Goal: Task Accomplishment & Management: Complete application form

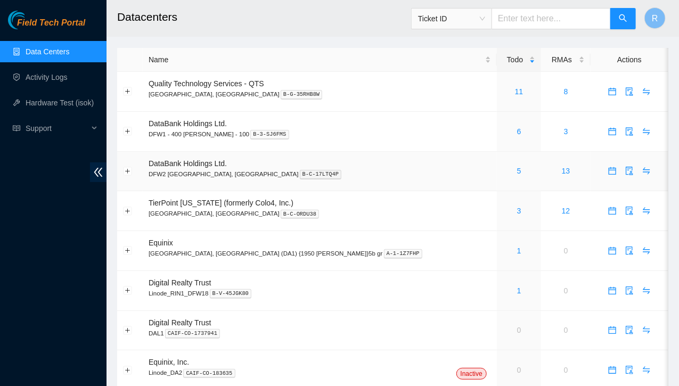
click at [502, 171] on div "5" at bounding box center [518, 171] width 32 height 12
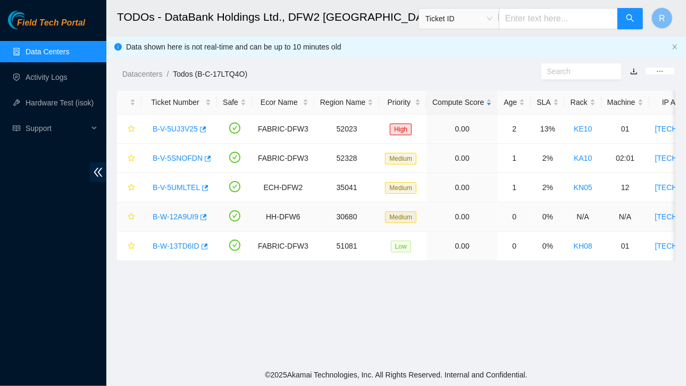
click at [186, 216] on link "B-W-12A9UI9" at bounding box center [176, 216] width 46 height 9
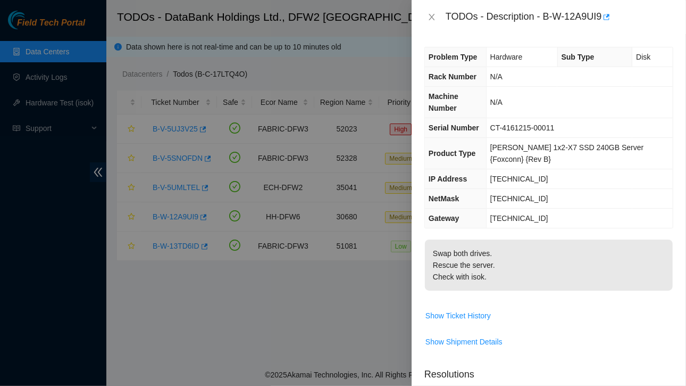
click at [429, 24] on div "TODOs - Description - B-W-12A9UI9" at bounding box center [549, 17] width 249 height 17
click at [433, 17] on icon "close" at bounding box center [432, 17] width 9 height 9
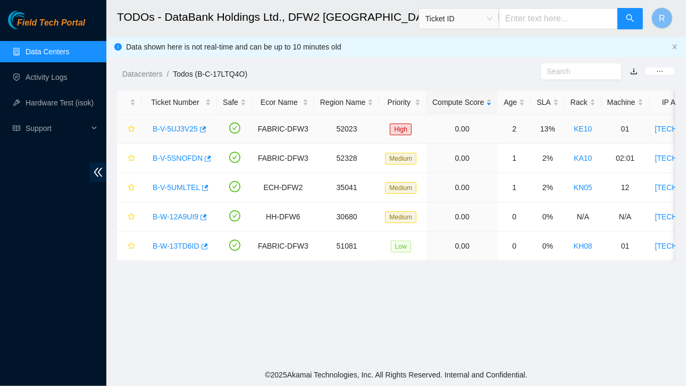
click at [177, 130] on link "B-V-5UJ3V25" at bounding box center [175, 129] width 45 height 9
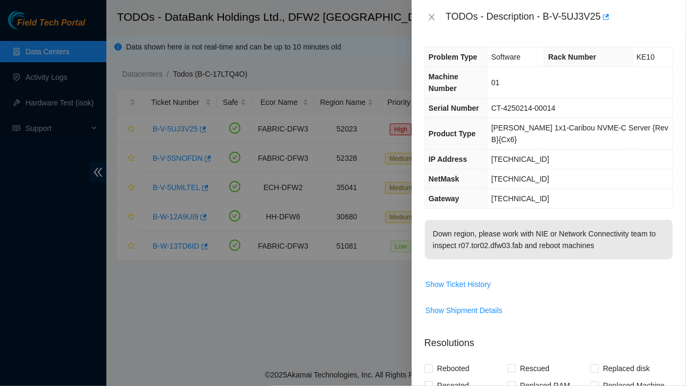
scroll to position [1, 0]
drag, startPoint x: 502, startPoint y: 133, endPoint x: 548, endPoint y: 133, distance: 45.2
click at [548, 149] on td "[TECHNICAL_ID]" at bounding box center [580, 159] width 186 height 20
copy span "[TECHNICAL_ID]"
click at [448, 278] on span "Show Ticket History" at bounding box center [458, 284] width 65 height 12
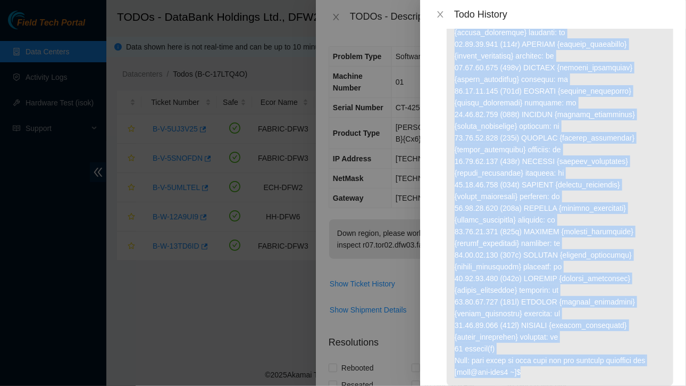
scroll to position [301, 0]
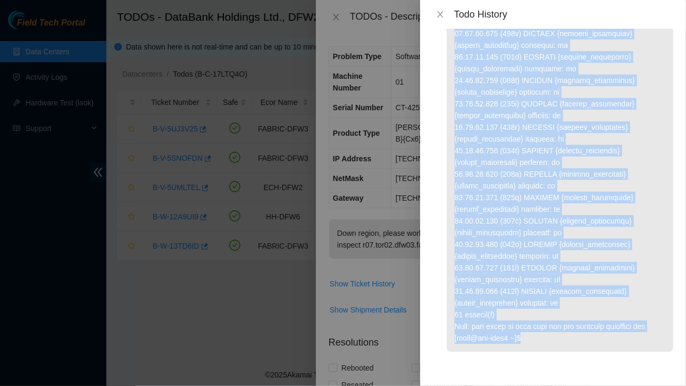
drag, startPoint x: 457, startPoint y: 144, endPoint x: 531, endPoint y: 348, distance: 217.0
click at [531, 348] on p at bounding box center [560, 91] width 227 height 519
copy p "arjj@lsg-intl2 ~]$ maka 52023 Ecor FABRIC-DFW3 (9883) contract capacity: 144000…"
click at [439, 12] on icon "close" at bounding box center [440, 14] width 9 height 9
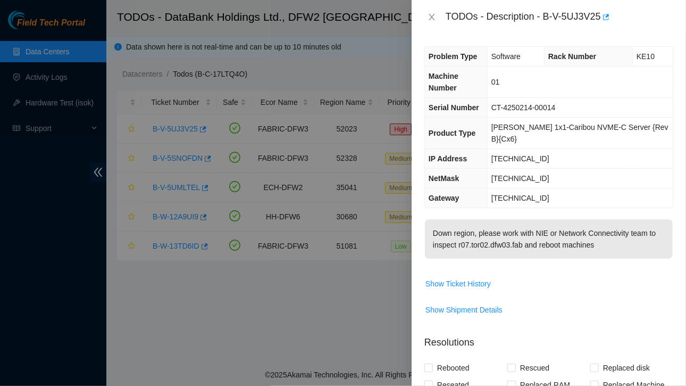
scroll to position [252, 0]
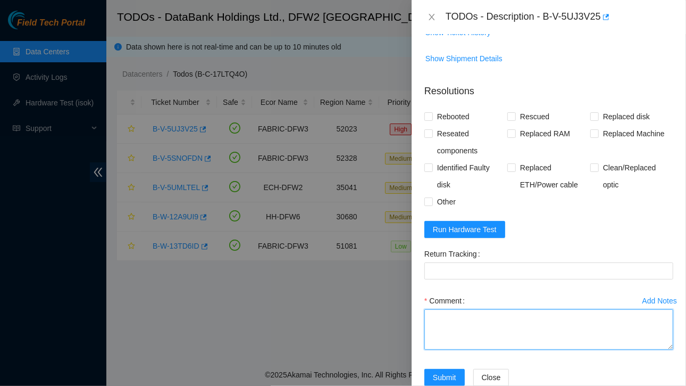
click at [459, 309] on textarea "Comment" at bounding box center [549, 329] width 249 height 40
paste textarea "arjj@lsg-intl2 ~]$ maka 52023 Ecor FABRIC-DFW3 (9883) contract capacity: 144000…"
click at [428, 309] on textarea "Comment" at bounding box center [549, 329] width 249 height 40
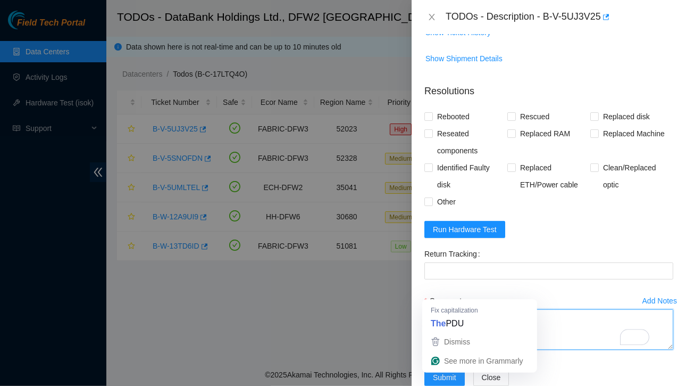
click at [442, 309] on textarea "Comment" at bounding box center [549, 329] width 249 height 40
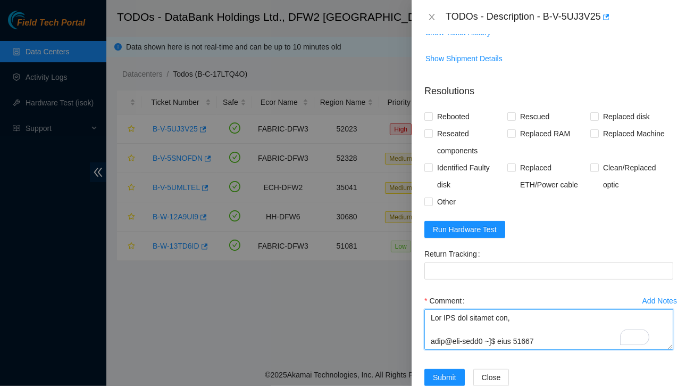
click at [518, 309] on textarea "Comment" at bounding box center [549, 329] width 249 height 40
click at [557, 312] on textarea "Comment" at bounding box center [549, 329] width 249 height 40
click at [542, 309] on textarea "Comment" at bounding box center [549, 329] width 249 height 40
click at [605, 309] on textarea "Comment" at bounding box center [549, 329] width 249 height 40
click at [427, 309] on textarea "Comment" at bounding box center [549, 329] width 249 height 40
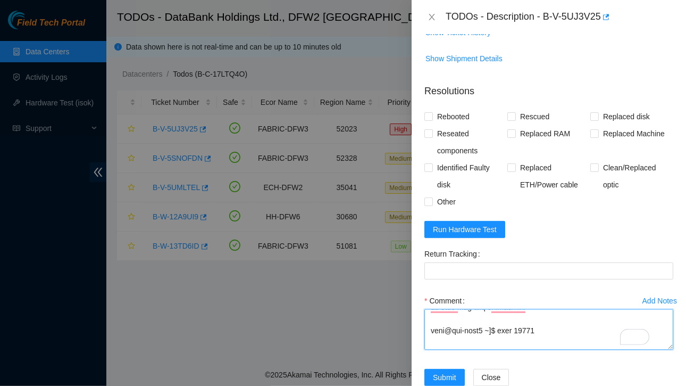
scroll to position [24, 0]
click at [558, 314] on textarea "Comment" at bounding box center [549, 329] width 249 height 40
drag, startPoint x: 432, startPoint y: 293, endPoint x: 532, endPoint y: 309, distance: 101.3
click at [532, 309] on textarea "Comment" at bounding box center [549, 329] width 249 height 40
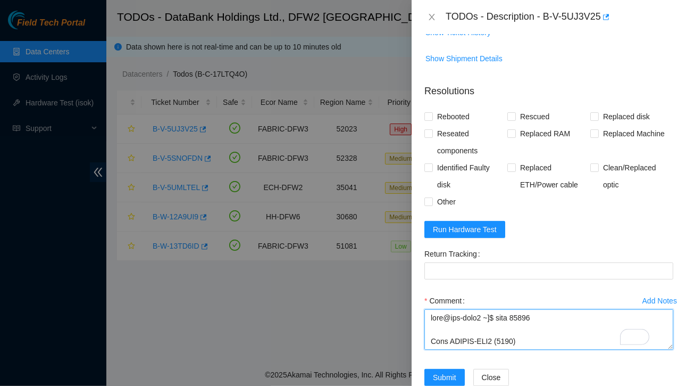
paste textarea "The PDU tripped due to unequal load distribution. The load has now been balance…"
click at [432, 309] on textarea "Comment" at bounding box center [549, 329] width 249 height 40
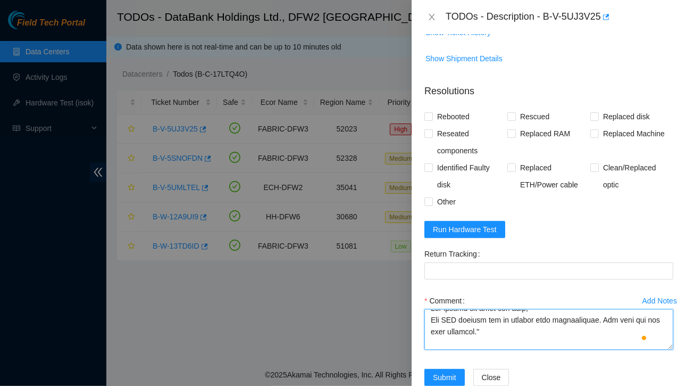
scroll to position [11, 0]
click at [508, 309] on textarea "Comment" at bounding box center [549, 329] width 249 height 40
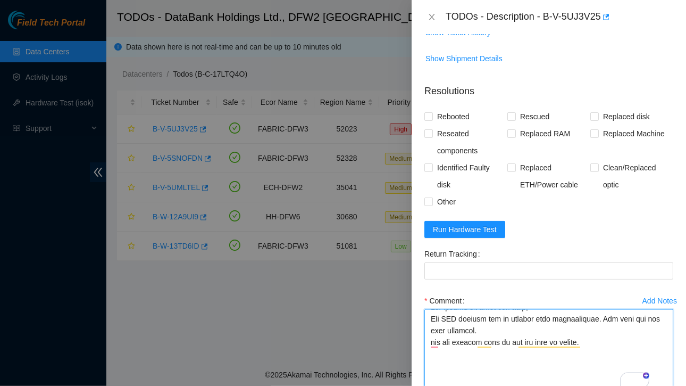
drag, startPoint x: 661, startPoint y: 322, endPoint x: 672, endPoint y: 367, distance: 46.5
click at [672, 367] on div "Problem Type Software Rack Number KE10 Machine Number 01 Serial Number CT-42502…" at bounding box center [549, 210] width 275 height 352
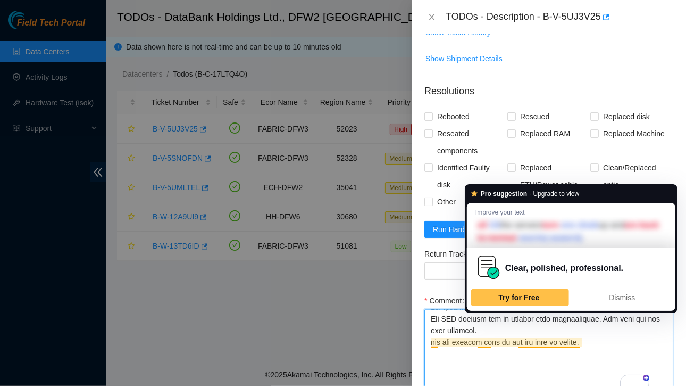
click at [537, 340] on textarea "Comment" at bounding box center [549, 352] width 249 height 86
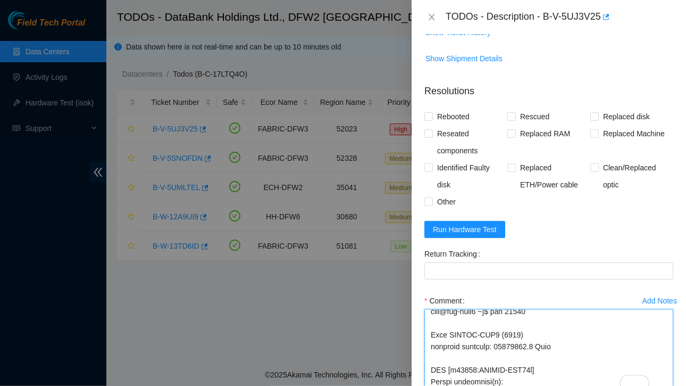
scroll to position [99, 0]
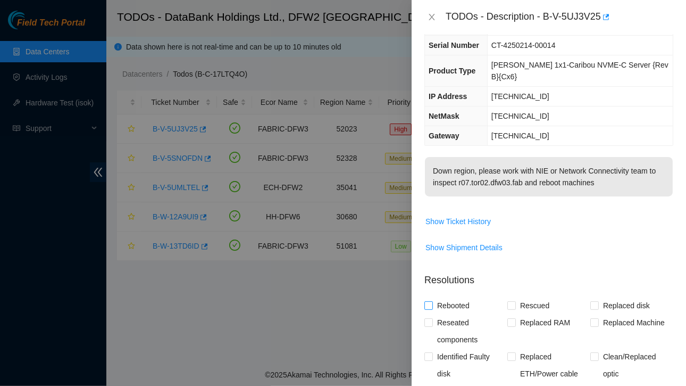
type textarea "The reason the rack was down, The PDU tripped due to unequal load distribution.…"
click at [433, 301] on span at bounding box center [429, 305] width 9 height 9
click at [432, 301] on input "Rebooted" at bounding box center [428, 304] width 7 height 7
click at [433, 301] on span at bounding box center [429, 305] width 9 height 9
click at [432, 301] on input "Rebooted" at bounding box center [428, 304] width 7 height 7
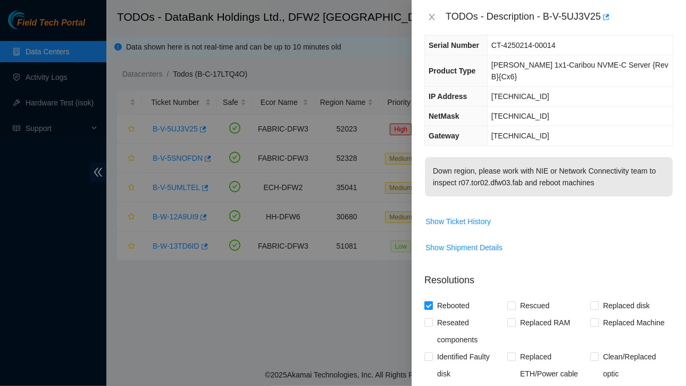
checkbox input "false"
click at [431, 385] on input "Other" at bounding box center [428, 389] width 7 height 7
checkbox input "true"
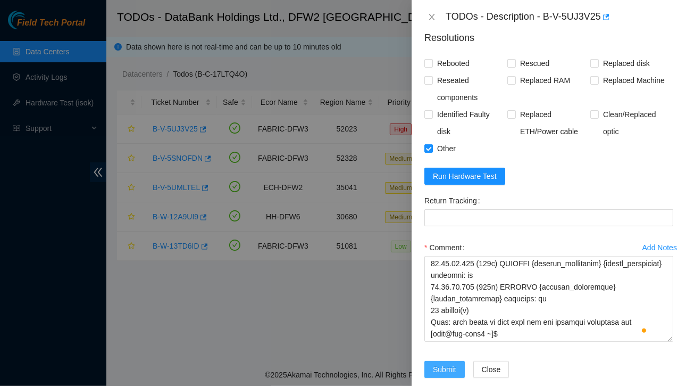
click at [436, 363] on span "Submit" at bounding box center [444, 369] width 23 height 12
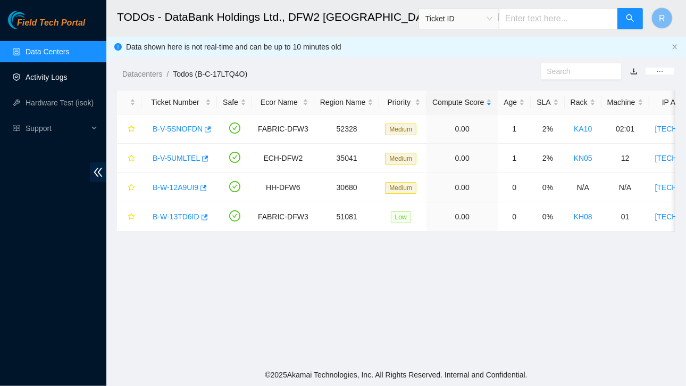
click at [51, 80] on link "Activity Logs" at bounding box center [47, 77] width 42 height 9
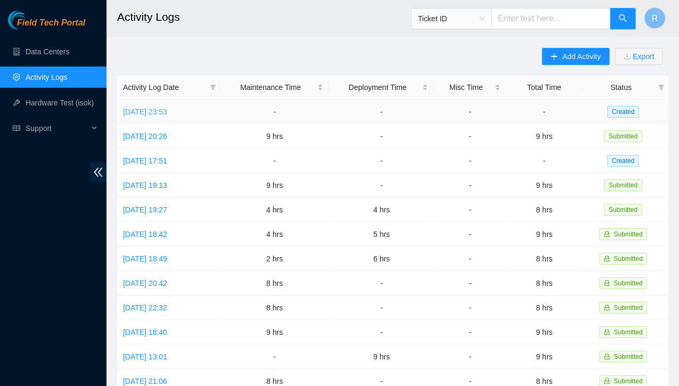
click at [167, 111] on link "[DATE] 23:53" at bounding box center [145, 111] width 44 height 9
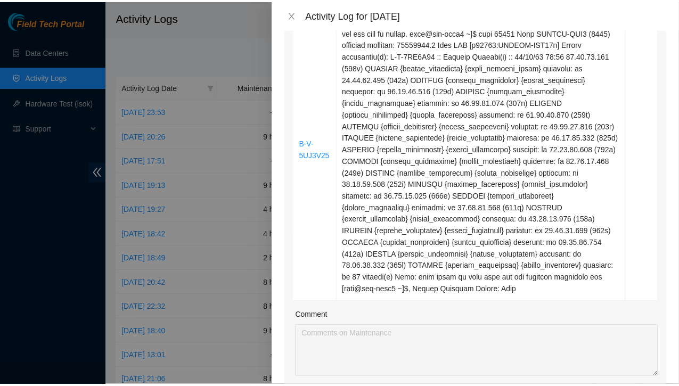
scroll to position [235, 0]
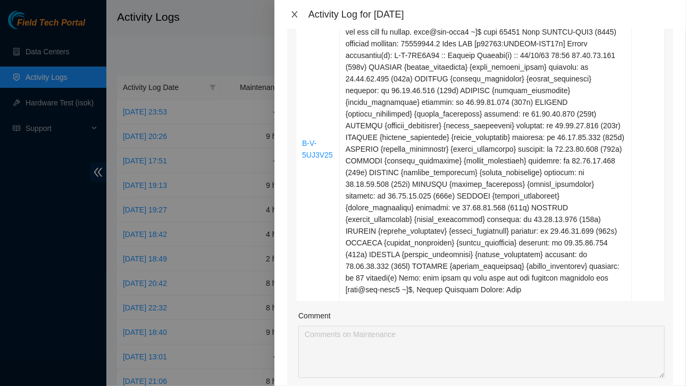
click at [295, 16] on icon "close" at bounding box center [295, 14] width 9 height 9
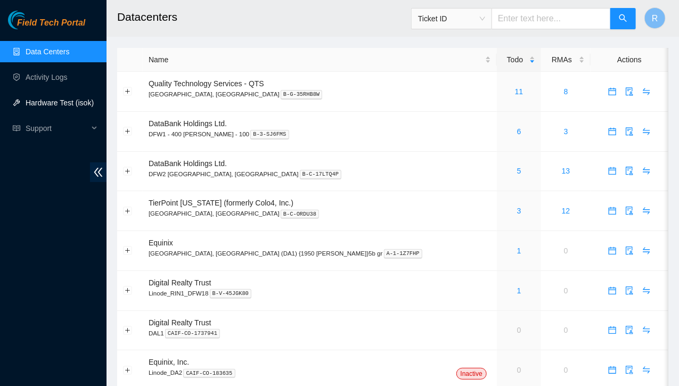
click at [55, 103] on link "Hardware Test (isok)" at bounding box center [60, 102] width 68 height 9
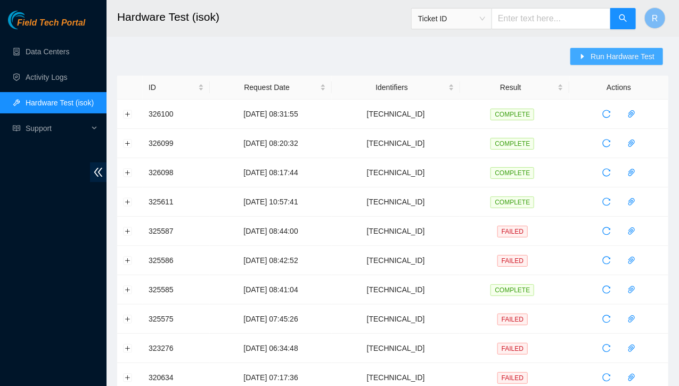
click at [609, 58] on span "Run Hardware Test" at bounding box center [622, 57] width 64 height 12
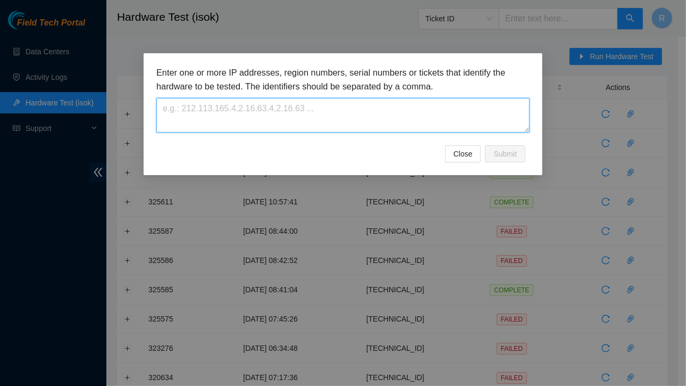
click at [370, 116] on textarea at bounding box center [343, 115] width 374 height 35
paste textarea "23.59.73.228"
type textarea "23.59.73.228"
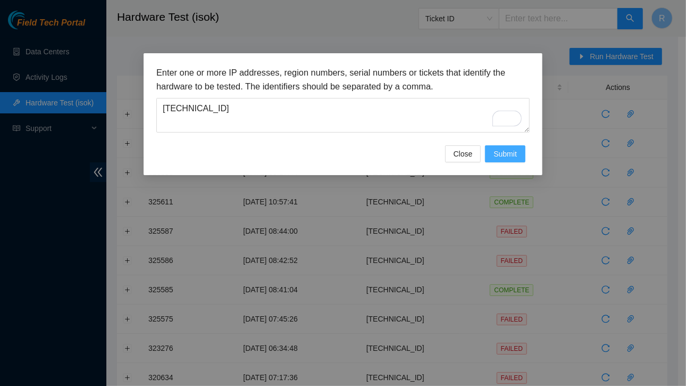
click at [500, 148] on span "Submit" at bounding box center [505, 154] width 23 height 12
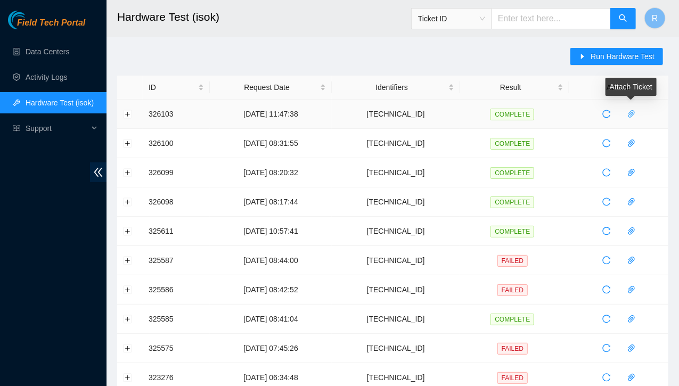
click at [627, 114] on icon "paper-clip" at bounding box center [631, 114] width 9 height 9
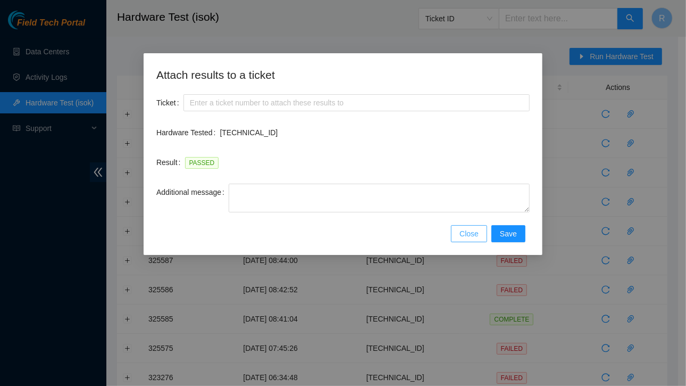
click at [475, 236] on span "Close" at bounding box center [469, 234] width 19 height 12
